Goal: Task Accomplishment & Management: Use online tool/utility

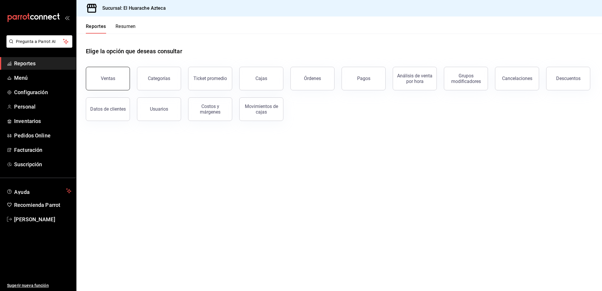
click at [117, 78] on button "Ventas" at bounding box center [108, 79] width 44 height 24
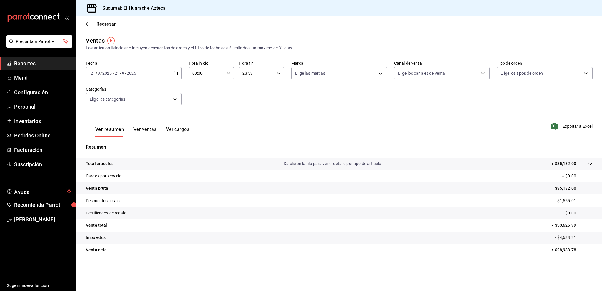
click at [131, 106] on div "Fecha [DATE] [DATE] - [DATE] [DATE] Hora inicio 00:00 Hora inicio Hora fin 23:5…" at bounding box center [339, 87] width 507 height 52
click at [132, 101] on body "Pregunta a Parrot AI Reportes Menú Configuración Personal Inventarios Pedidos O…" at bounding box center [301, 145] width 602 height 291
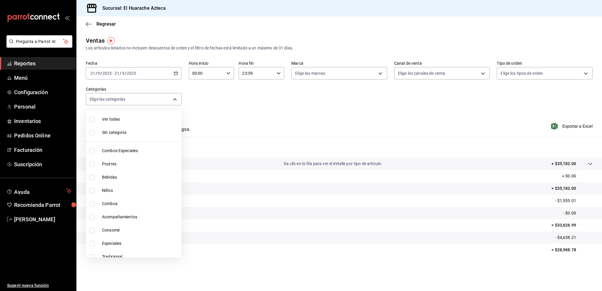
click at [126, 233] on span "Consomé" at bounding box center [140, 230] width 77 height 6
type input "53f55ae2-6285-460e-a8e1-99190fafff65"
checkbox input "true"
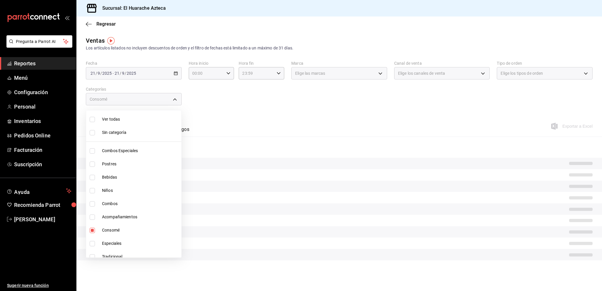
click at [233, 115] on div at bounding box center [301, 145] width 602 height 291
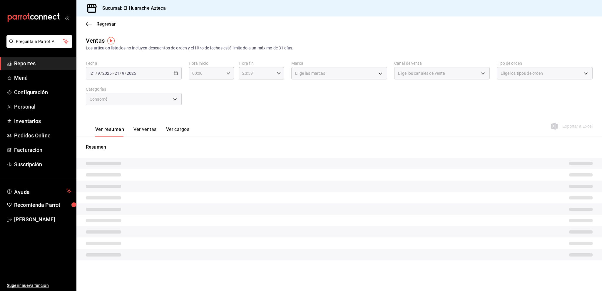
click at [143, 125] on div "Ver resumen Ver ventas Ver cargos" at bounding box center [137, 127] width 103 height 17
click at [142, 128] on button "Ver ventas" at bounding box center [144, 131] width 23 height 10
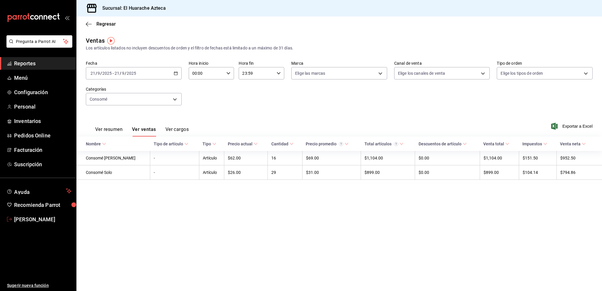
click at [13, 223] on link "[PERSON_NAME]" at bounding box center [38, 219] width 76 height 13
